Goal: Transaction & Acquisition: Obtain resource

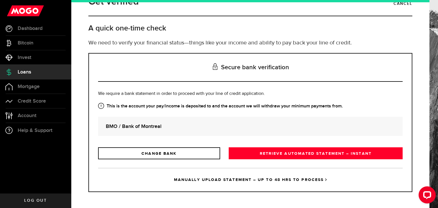
scroll to position [16, 0]
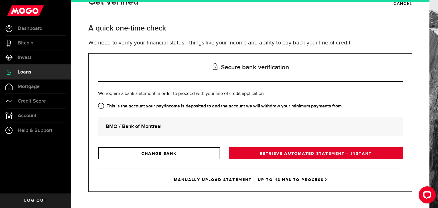
click at [272, 157] on link "RETRIEVE AUTOMATED STATEMENT – INSTANT" at bounding box center [316, 153] width 174 height 12
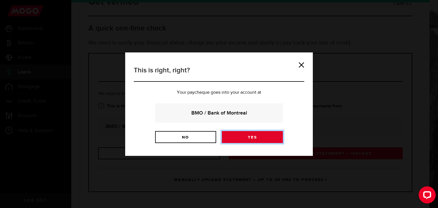
click at [255, 134] on link "Yes" at bounding box center [252, 137] width 61 height 12
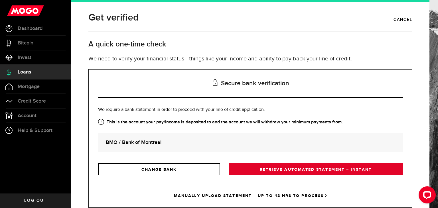
click at [306, 164] on link "RETRIEVE AUTOMATED STATEMENT – INSTANT" at bounding box center [316, 169] width 174 height 12
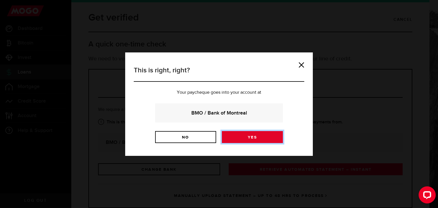
click at [247, 139] on link "Yes" at bounding box center [252, 137] width 61 height 12
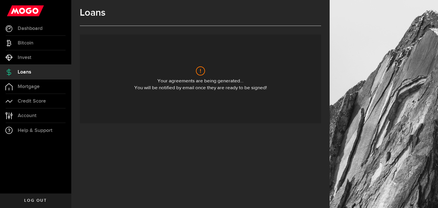
click at [202, 72] on icon at bounding box center [200, 70] width 9 height 9
click at [32, 26] on span "Dashboard" at bounding box center [30, 28] width 25 height 5
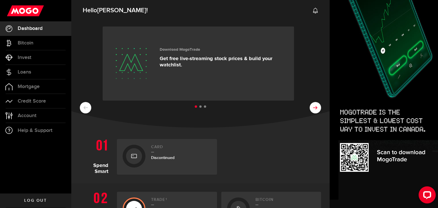
click at [311, 111] on button at bounding box center [315, 107] width 11 height 11
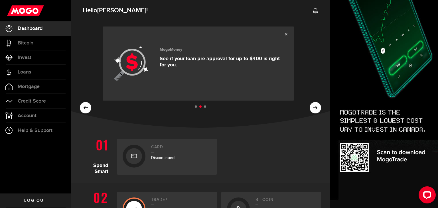
click at [205, 59] on p "See if your loan pre-approval for up to $400 is right for you." at bounding box center [223, 62] width 126 height 13
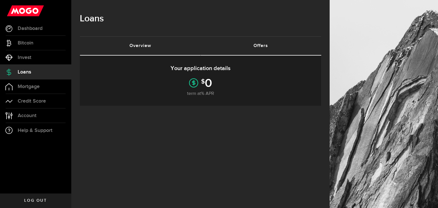
click at [156, 45] on link "Overview (requires attention)" at bounding box center [140, 46] width 121 height 18
click at [254, 48] on link "Offers (requires attention)" at bounding box center [260, 46] width 121 height 18
click at [226, 78] on div "$ 0" at bounding box center [200, 82] width 224 height 9
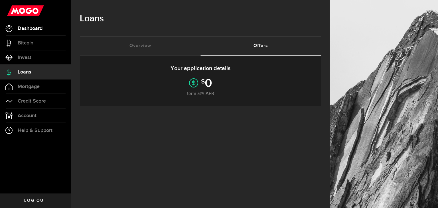
click at [23, 29] on span "Dashboard" at bounding box center [30, 28] width 25 height 5
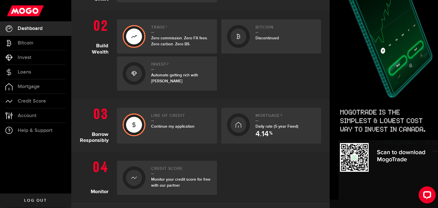
scroll to position [196, 0]
